Goal: Complete application form

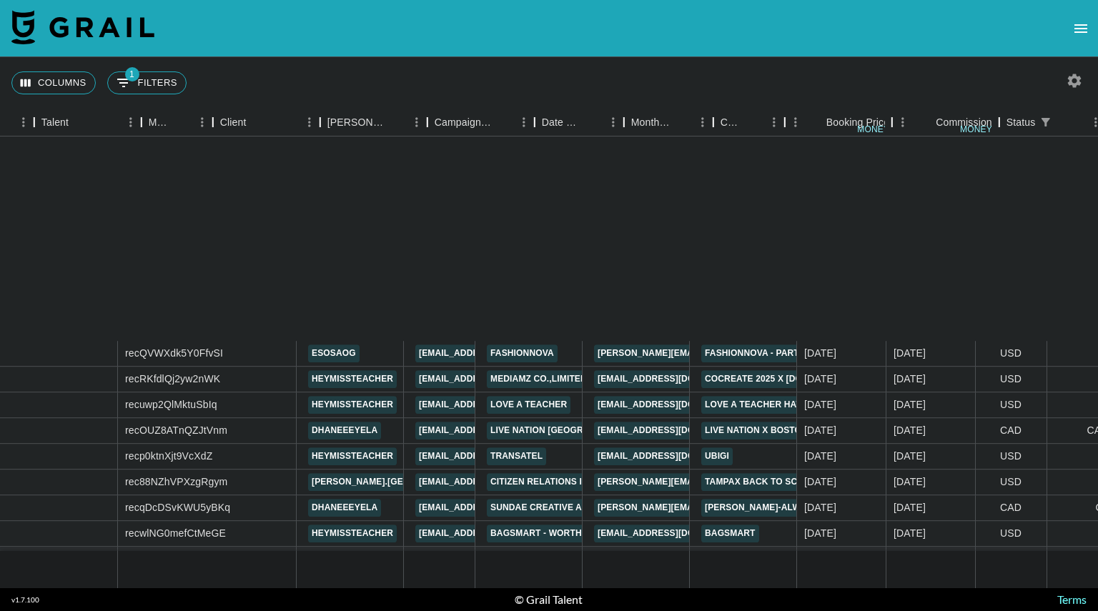
scroll to position [258, 262]
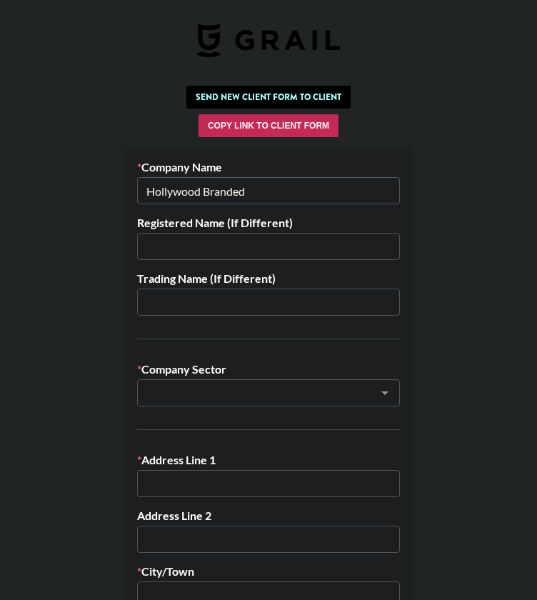
click at [319, 191] on input "Hollywood Branded" at bounding box center [268, 190] width 263 height 27
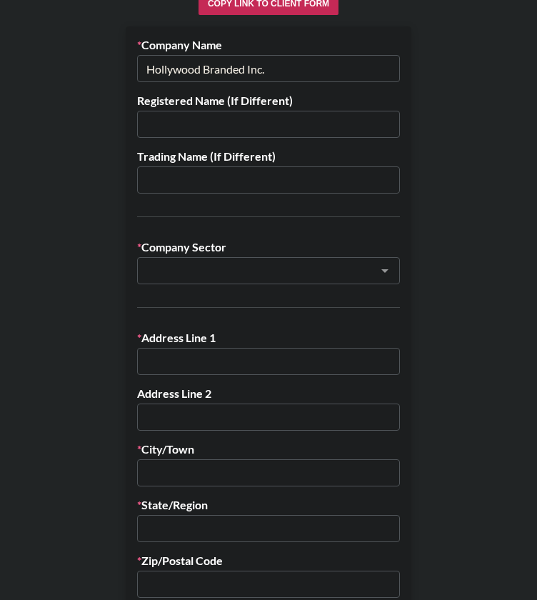
scroll to position [123, 0]
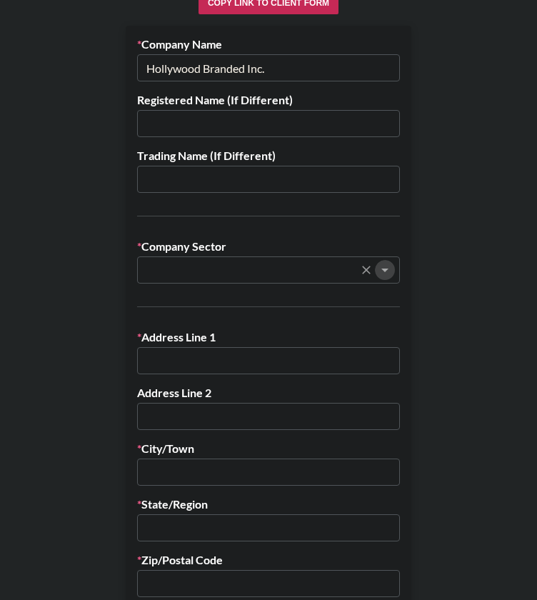
click at [388, 272] on icon "Open" at bounding box center [385, 270] width 17 height 17
type input "Hollywood Branded Inc."
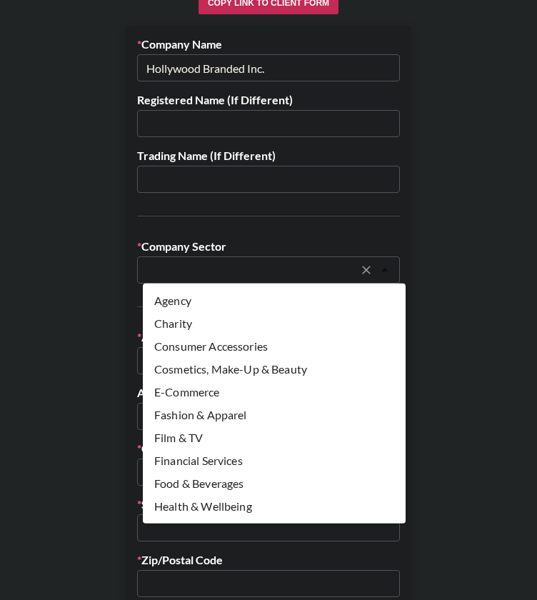
click at [265, 300] on li "Agency" at bounding box center [274, 300] width 263 height 23
type input "Agency"
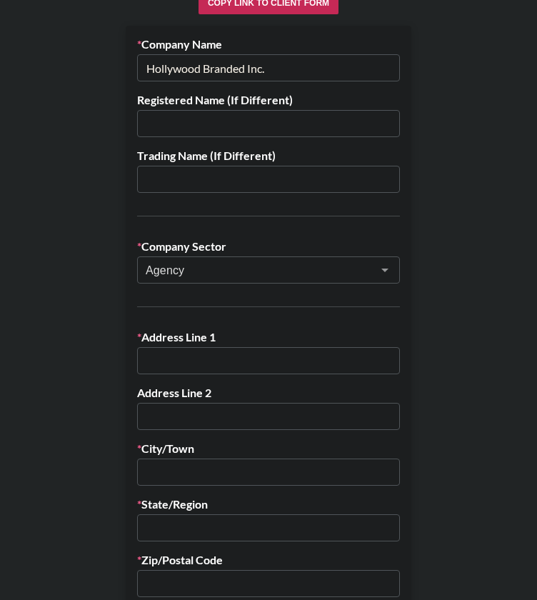
click at [177, 364] on input "text" at bounding box center [268, 360] width 263 height 27
paste input "305 Avenue G"
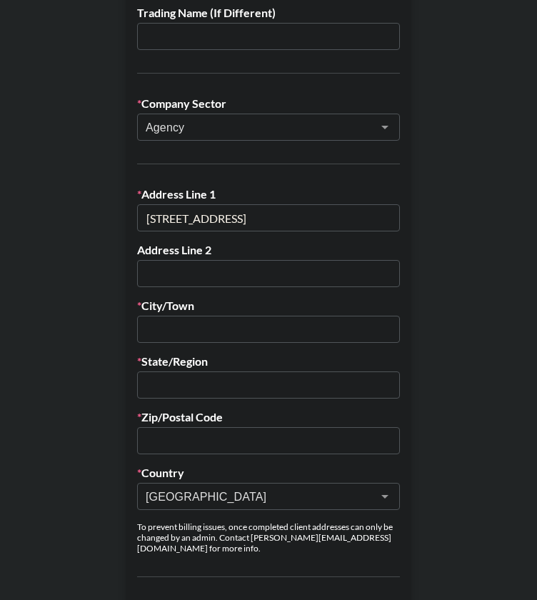
scroll to position [267, 0]
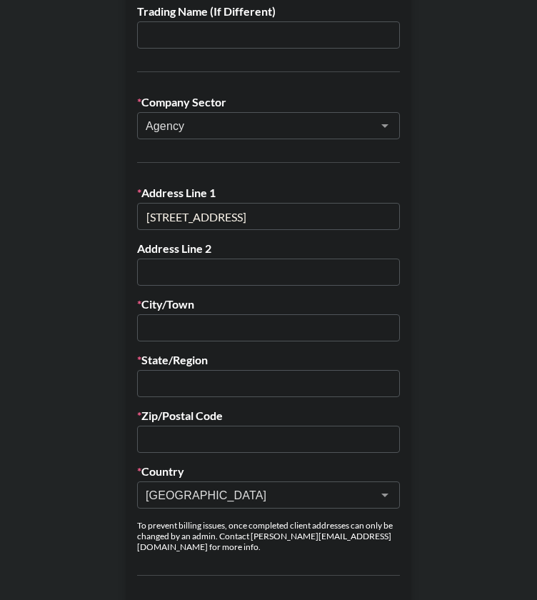
type input "305 Avenue G"
click at [177, 317] on input "text" at bounding box center [268, 327] width 263 height 27
paste input "Redondo Beach"
type input "Redondo Beach"
click at [189, 392] on input "text" at bounding box center [268, 383] width 263 height 27
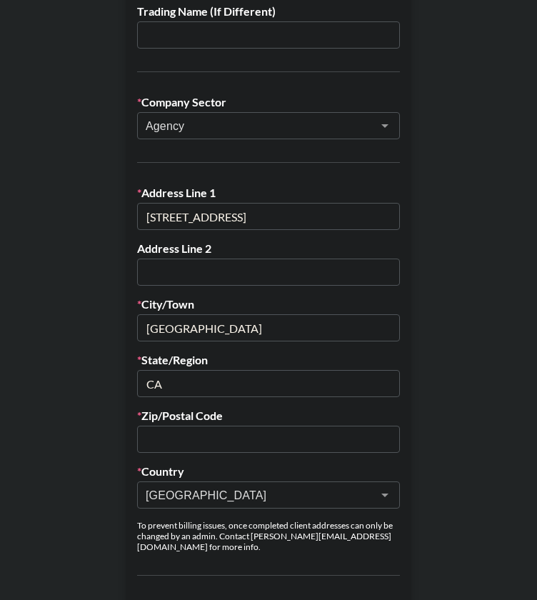
type input "CA"
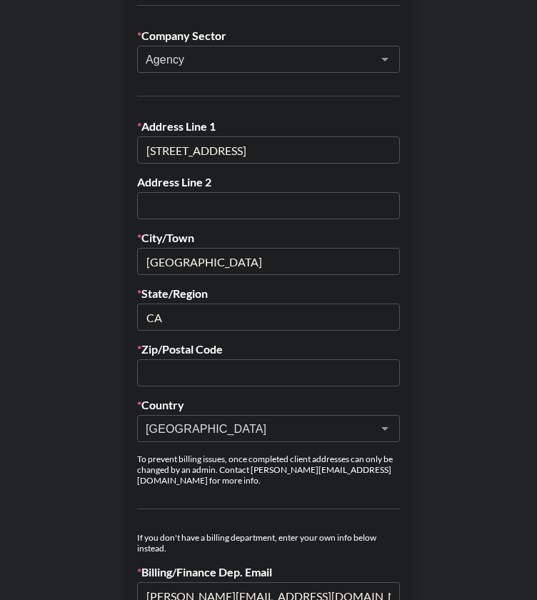
scroll to position [334, 0]
click at [214, 367] on input "text" at bounding box center [268, 372] width 263 height 27
paste input "90277"
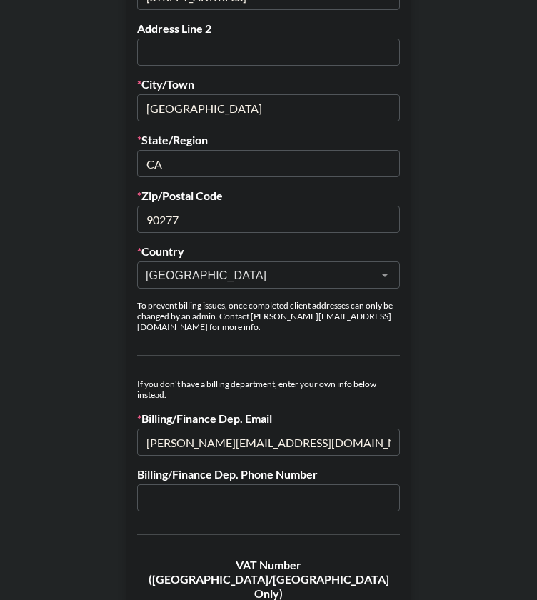
scroll to position [491, 0]
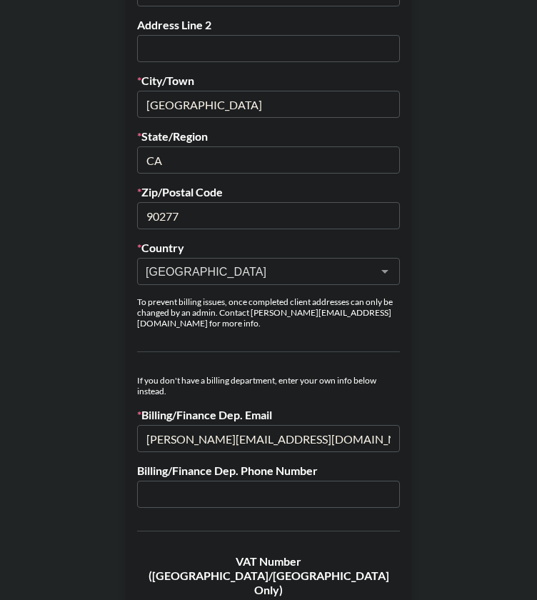
type input "90277"
drag, startPoint x: 329, startPoint y: 425, endPoint x: 104, endPoint y: 428, distance: 225.1
click at [104, 428] on main "Send New Client Form to Client Copy Link to Client Form Company Name Hollywood …" at bounding box center [268, 347] width 515 height 1516
click at [343, 426] on input "carla@hollywoodbranded.com" at bounding box center [268, 438] width 263 height 27
drag, startPoint x: 343, startPoint y: 426, endPoint x: 117, endPoint y: 419, distance: 225.9
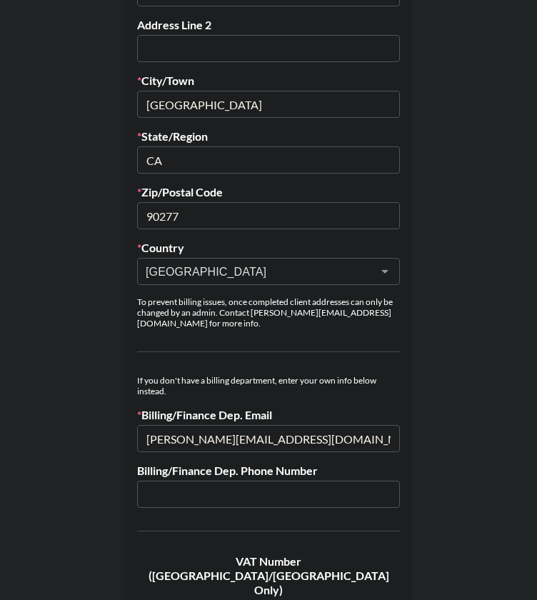
click at [117, 419] on main "Send New Client Form to Client Copy Link to Client Form Company Name Hollywood …" at bounding box center [268, 347] width 515 height 1516
paste input "accounting"
type input "accounting@hollywoodbranded.com"
click at [103, 451] on main "Send New Client Form to Client Copy Link to Client Form Company Name Hollywood …" at bounding box center [268, 347] width 515 height 1516
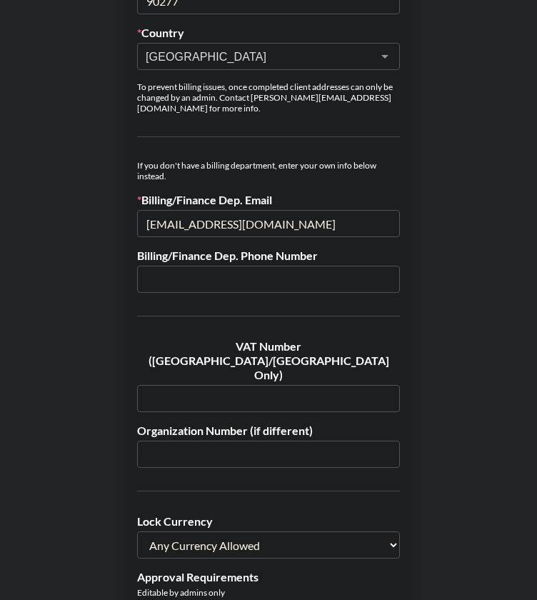
scroll to position [705, 0]
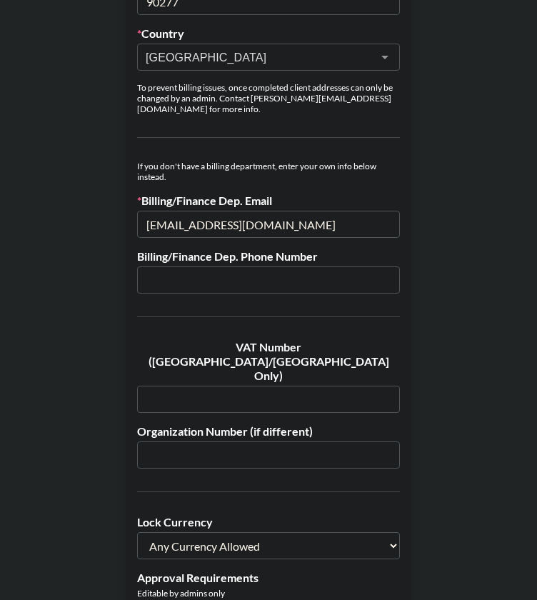
click at [212, 211] on input "accounting@hollywoodbranded.com" at bounding box center [268, 224] width 263 height 27
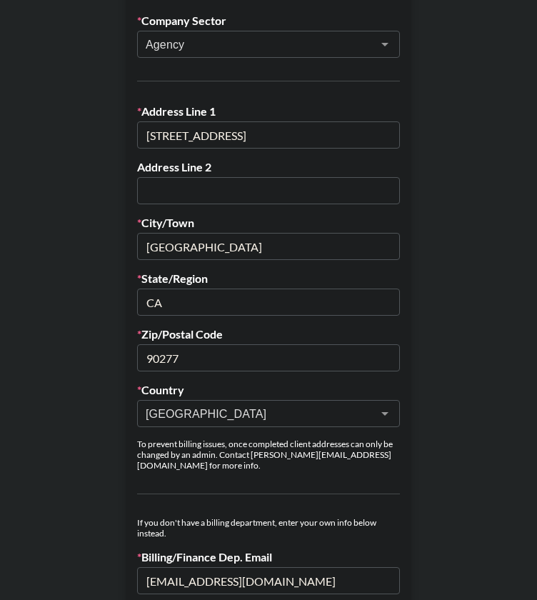
scroll to position [348, 0]
